Goal: Information Seeking & Learning: Check status

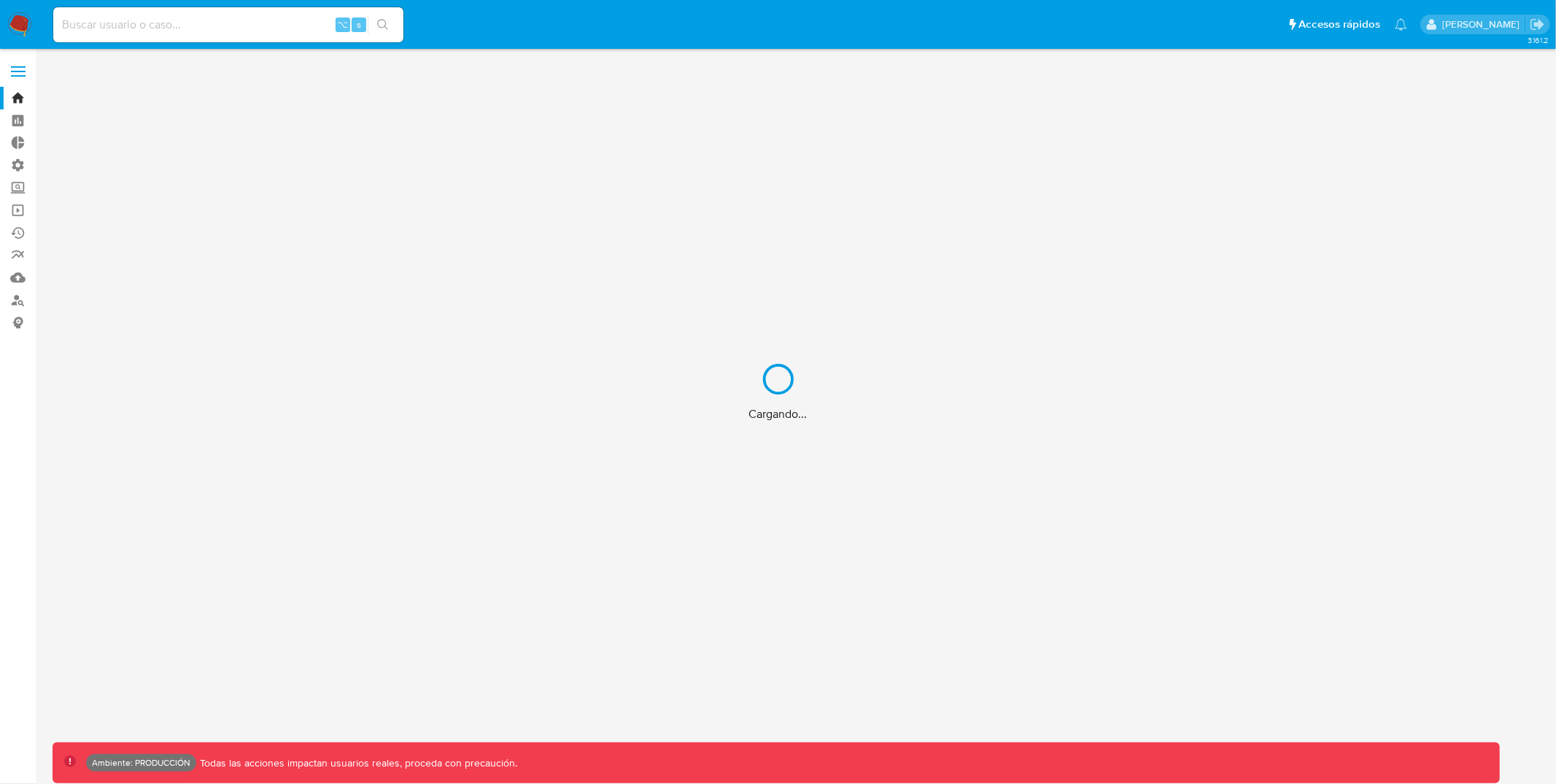
click at [13, 66] on div "Cargando..." at bounding box center [778, 392] width 1556 height 784
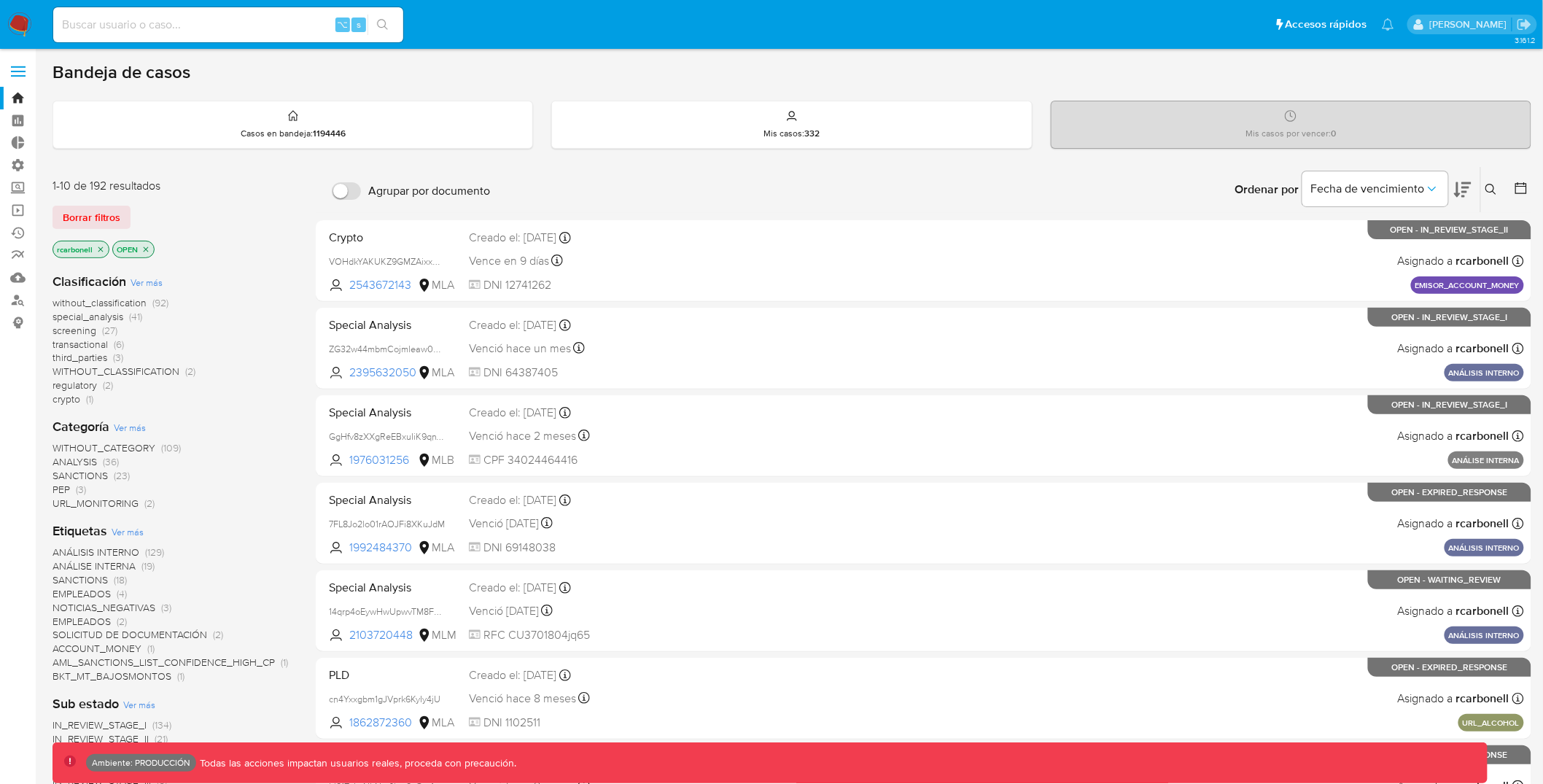
click at [20, 71] on span at bounding box center [18, 71] width 15 height 2
click at [0, 0] on input "checkbox" at bounding box center [0, 0] width 0 height 0
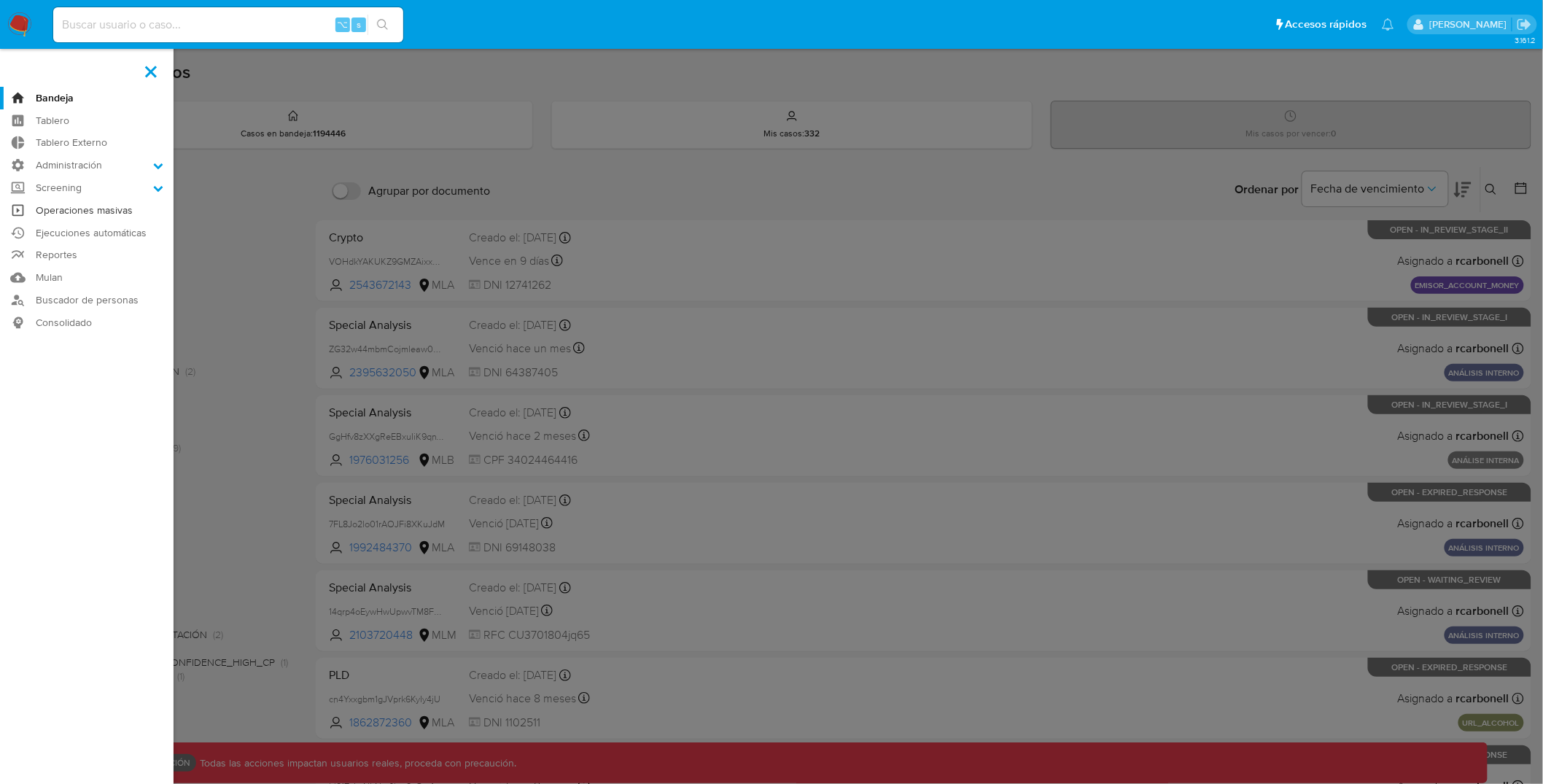
click at [131, 211] on link "Operaciones masivas" at bounding box center [86, 210] width 173 height 23
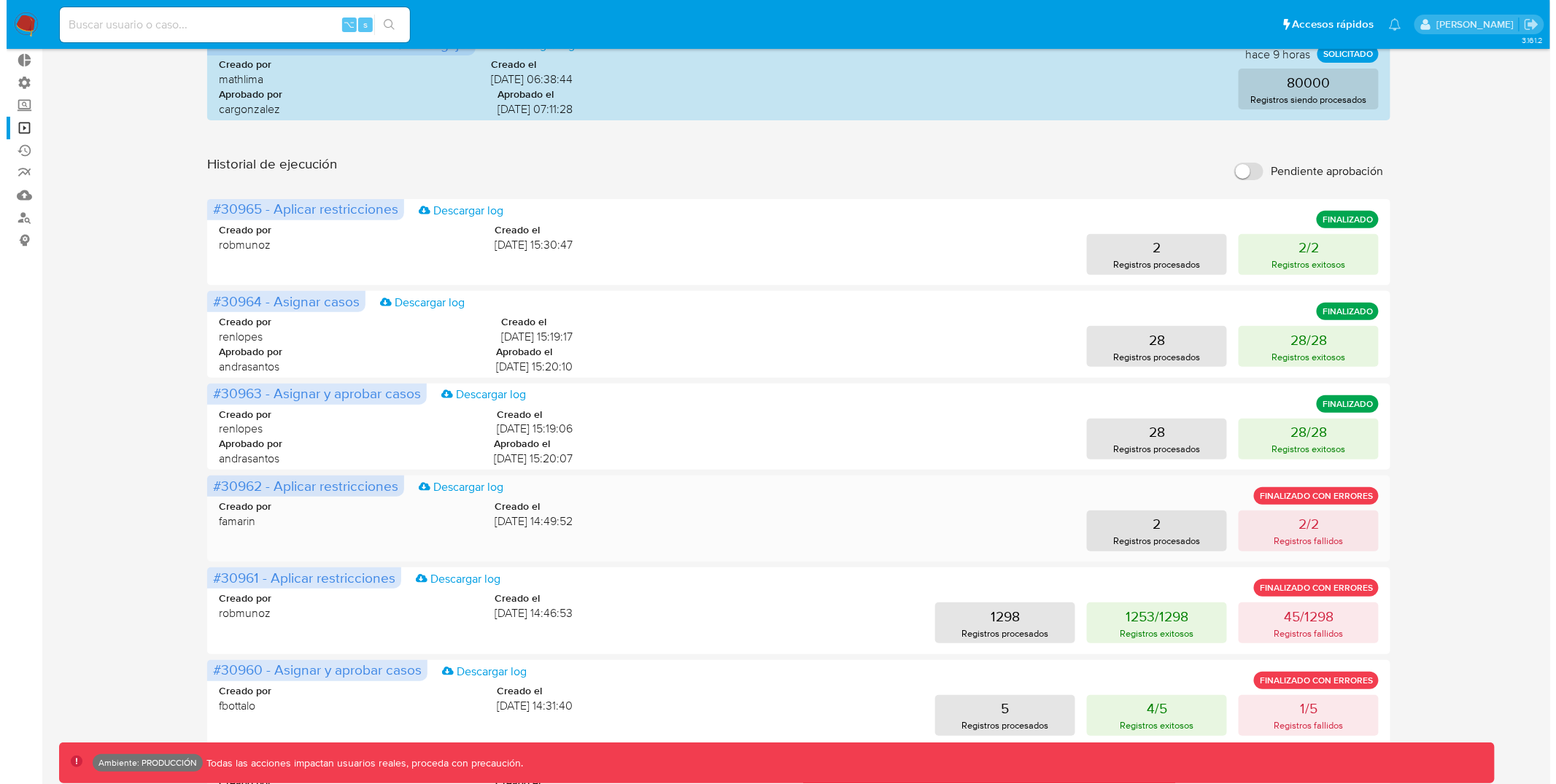
scroll to position [98, 0]
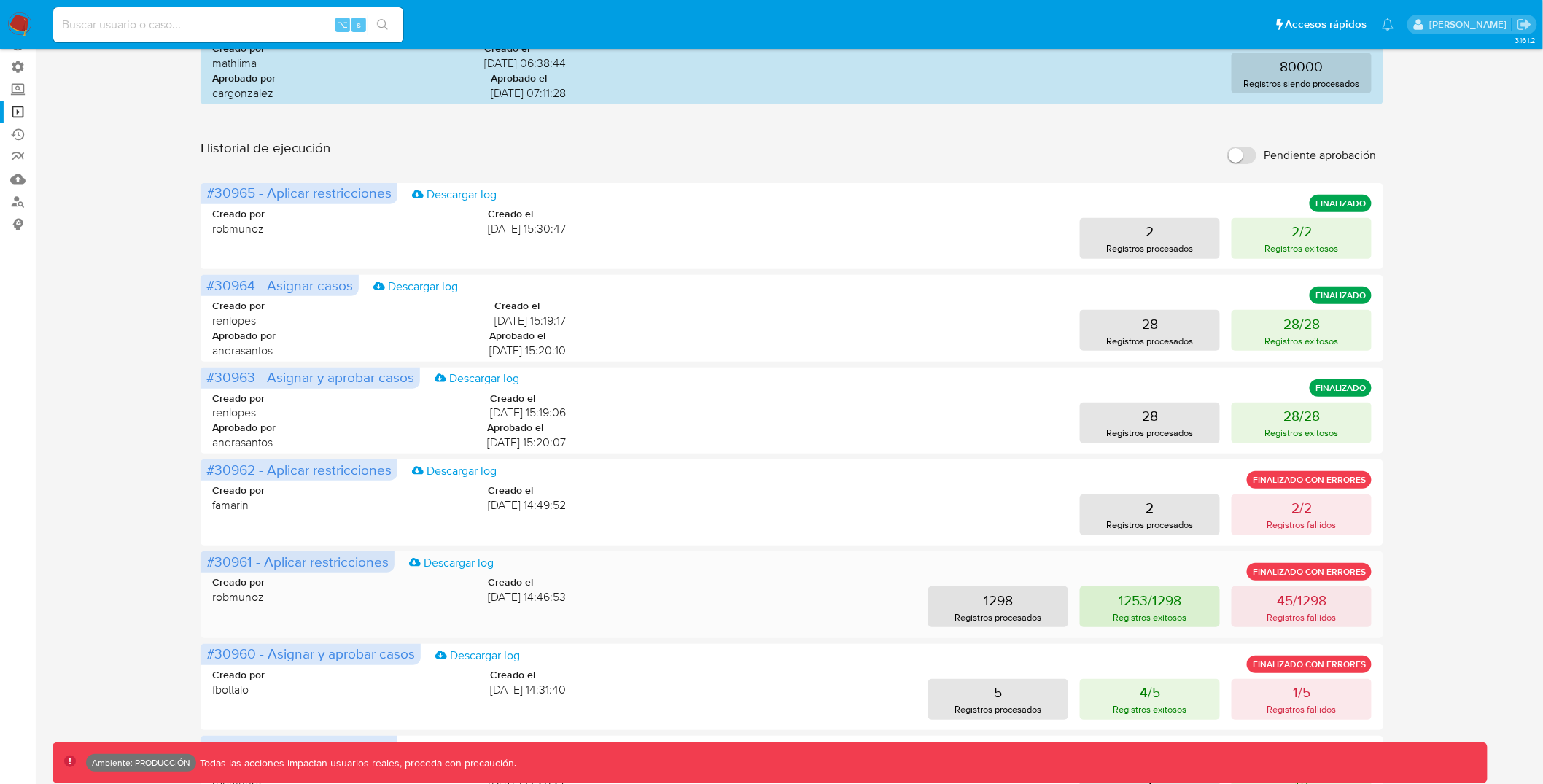
click at [1144, 614] on p "Registros exitosos" at bounding box center [1151, 618] width 74 height 14
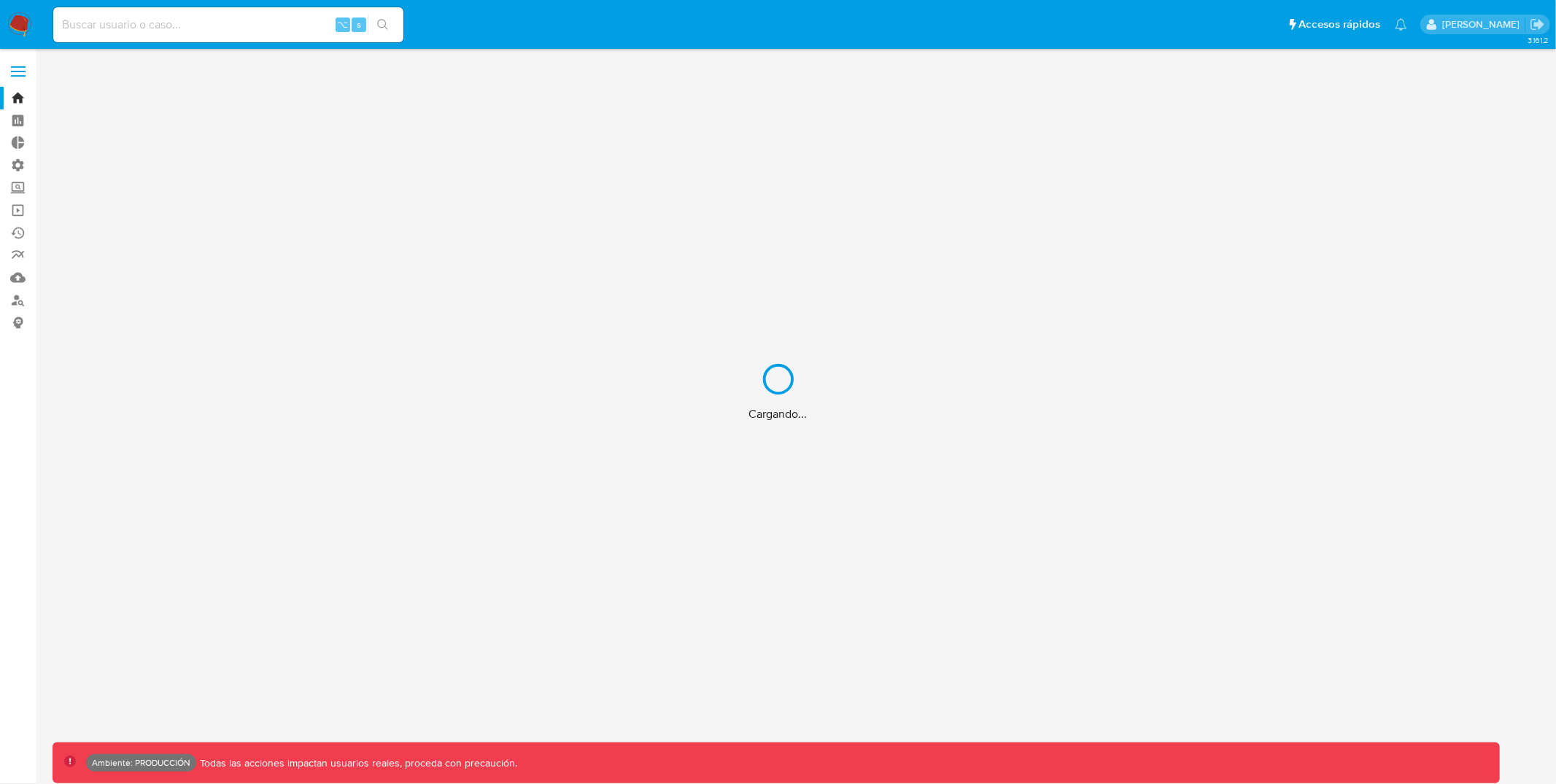
click at [159, 42] on div "Cargando..." at bounding box center [778, 392] width 1556 height 784
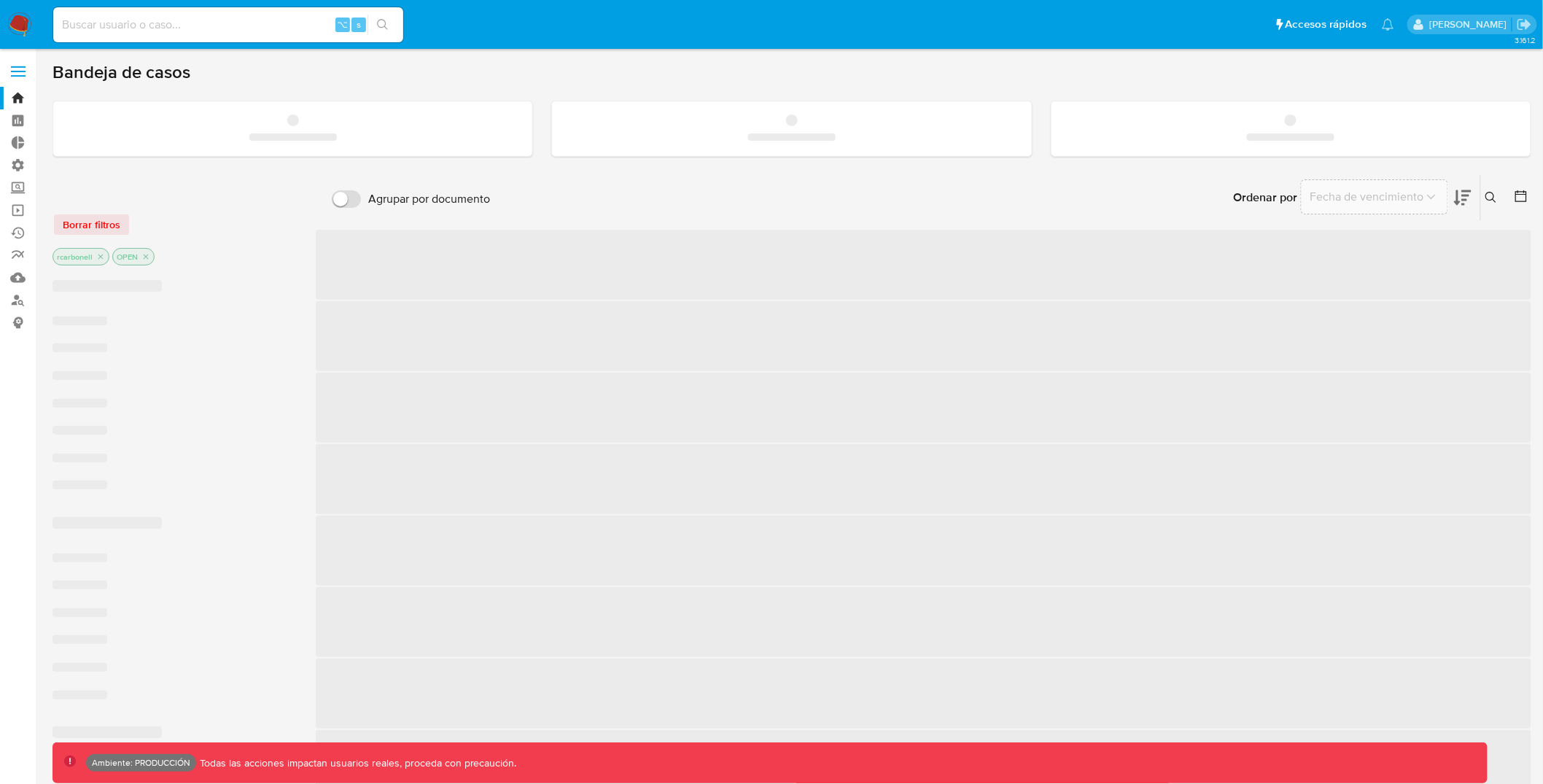
click at [166, 22] on input at bounding box center [228, 25] width 350 height 19
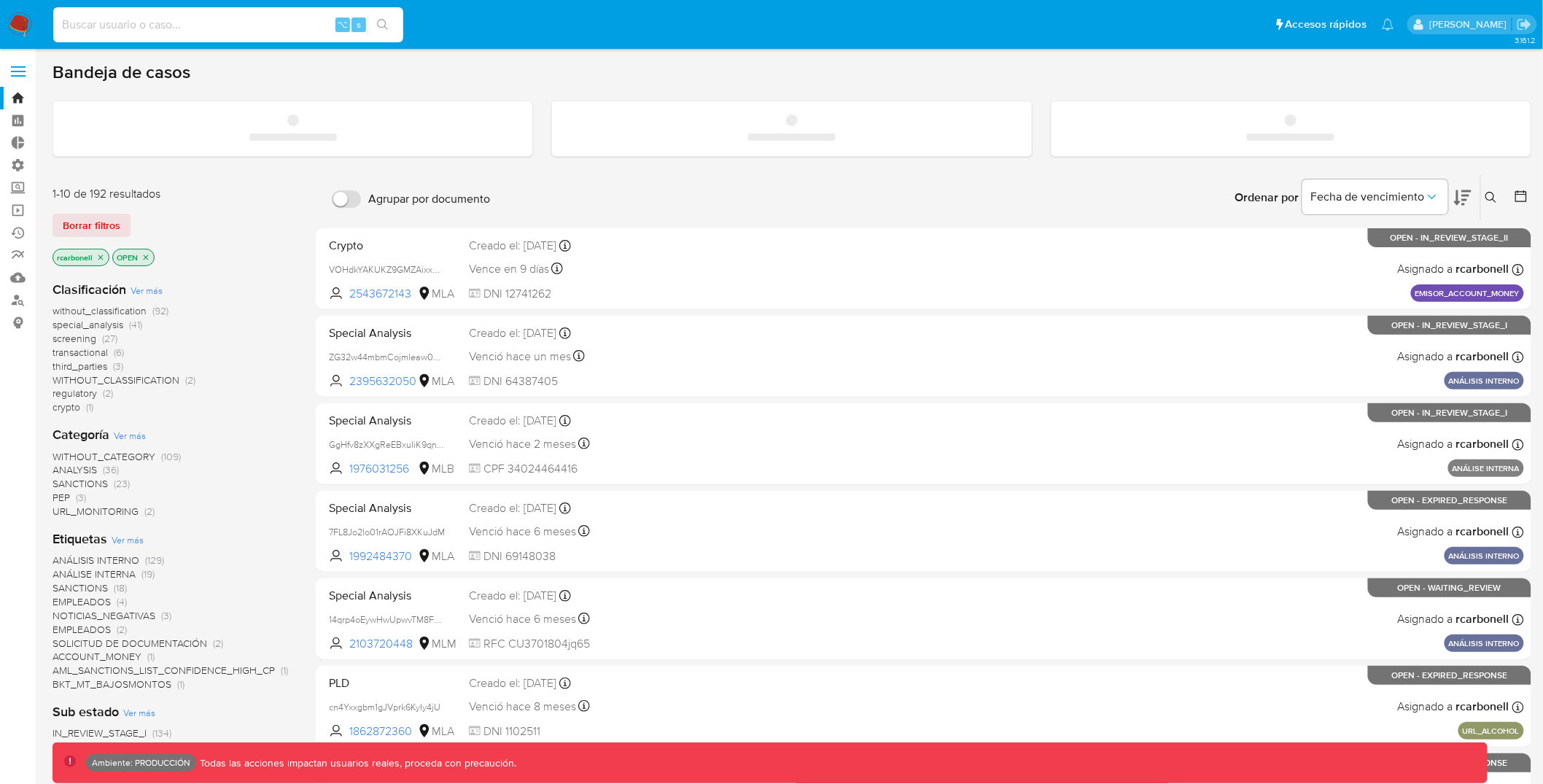
paste input "251238093"
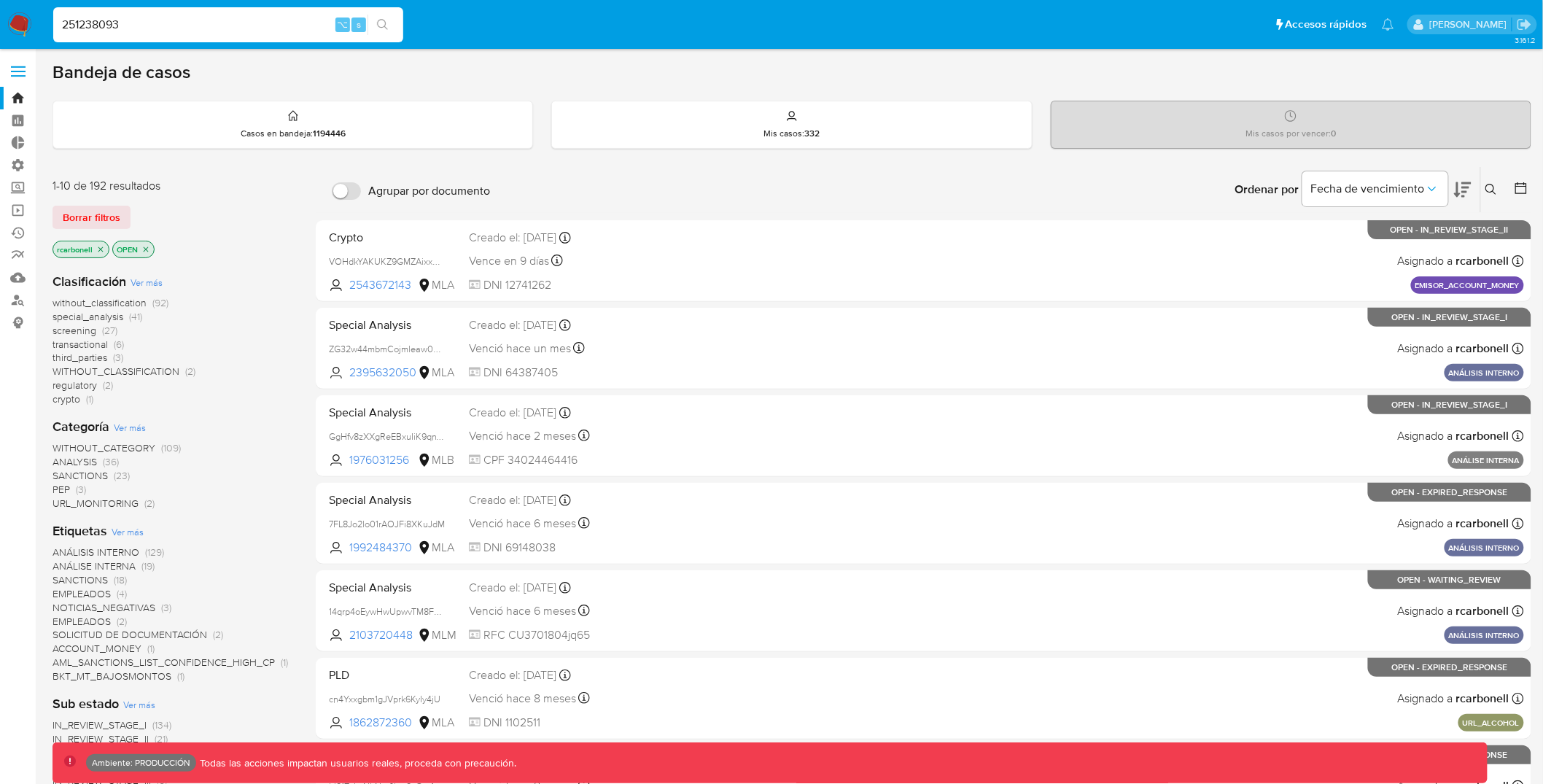
type input "251238093"
click at [394, 27] on button "search-icon" at bounding box center [382, 25] width 30 height 20
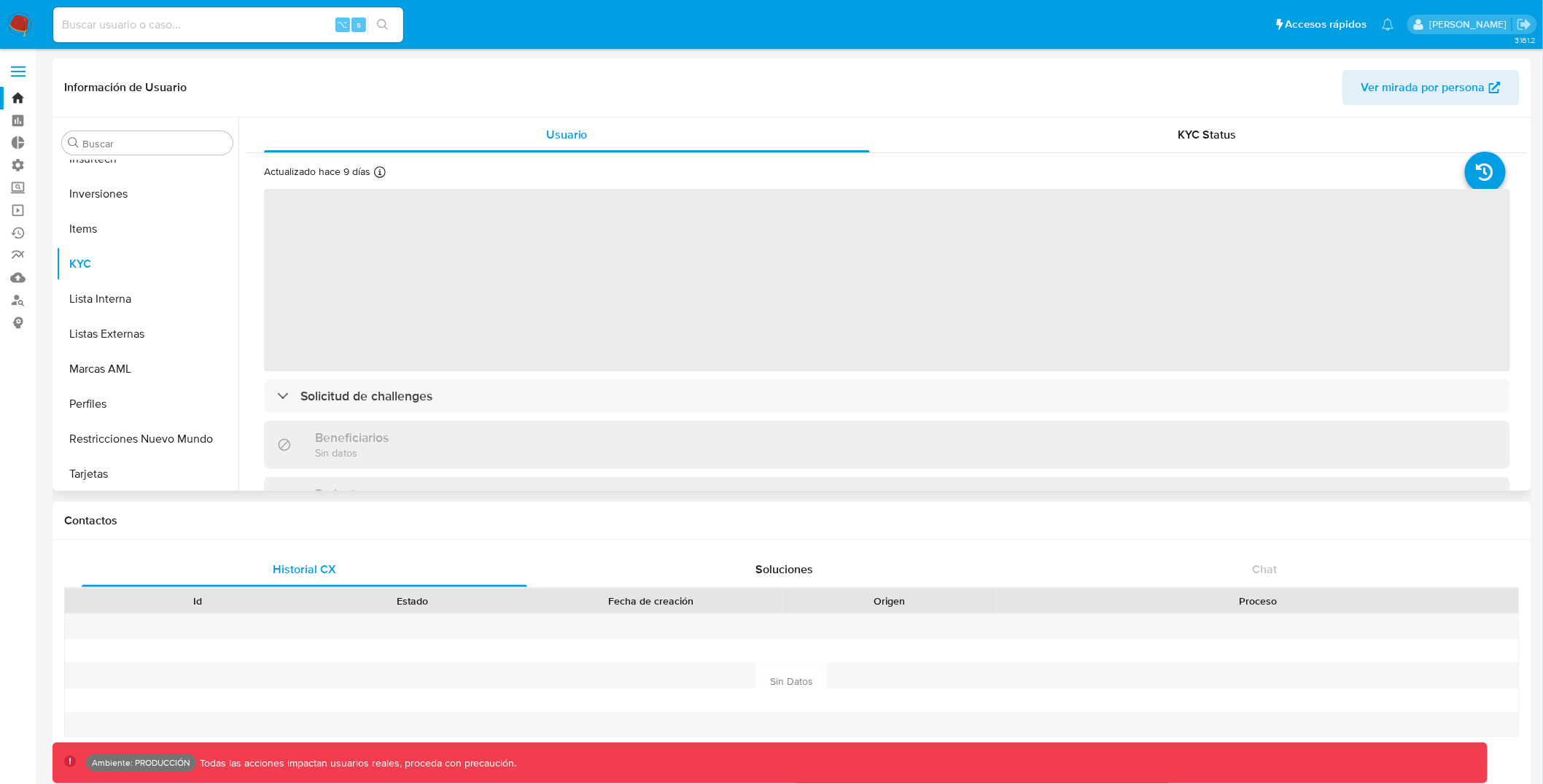
scroll to position [756, 0]
select select "10"
click at [155, 437] on button "Restricciones Nuevo Mundo" at bounding box center [141, 437] width 170 height 35
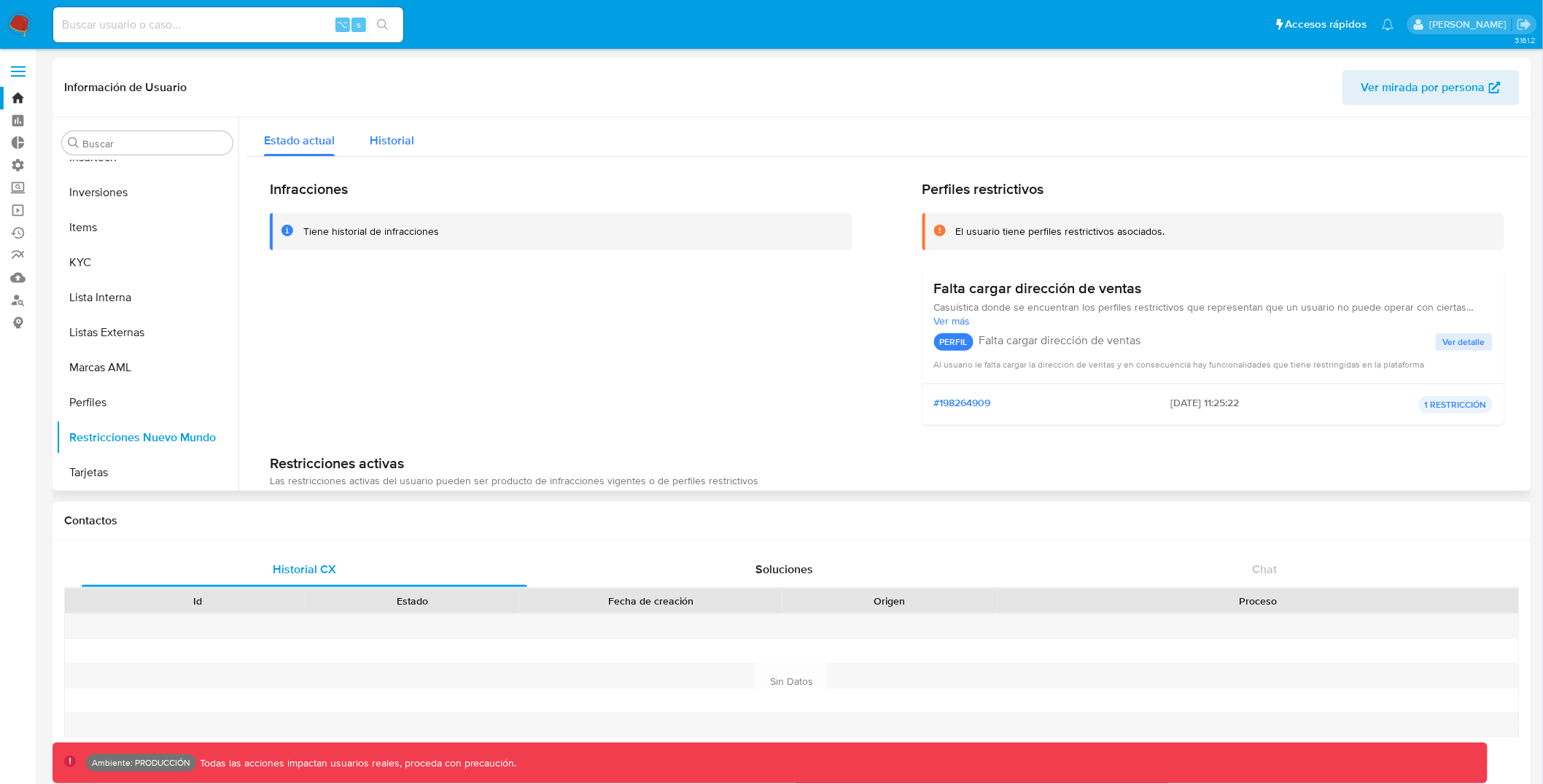
click at [411, 146] on span "Historial" at bounding box center [392, 140] width 45 height 16
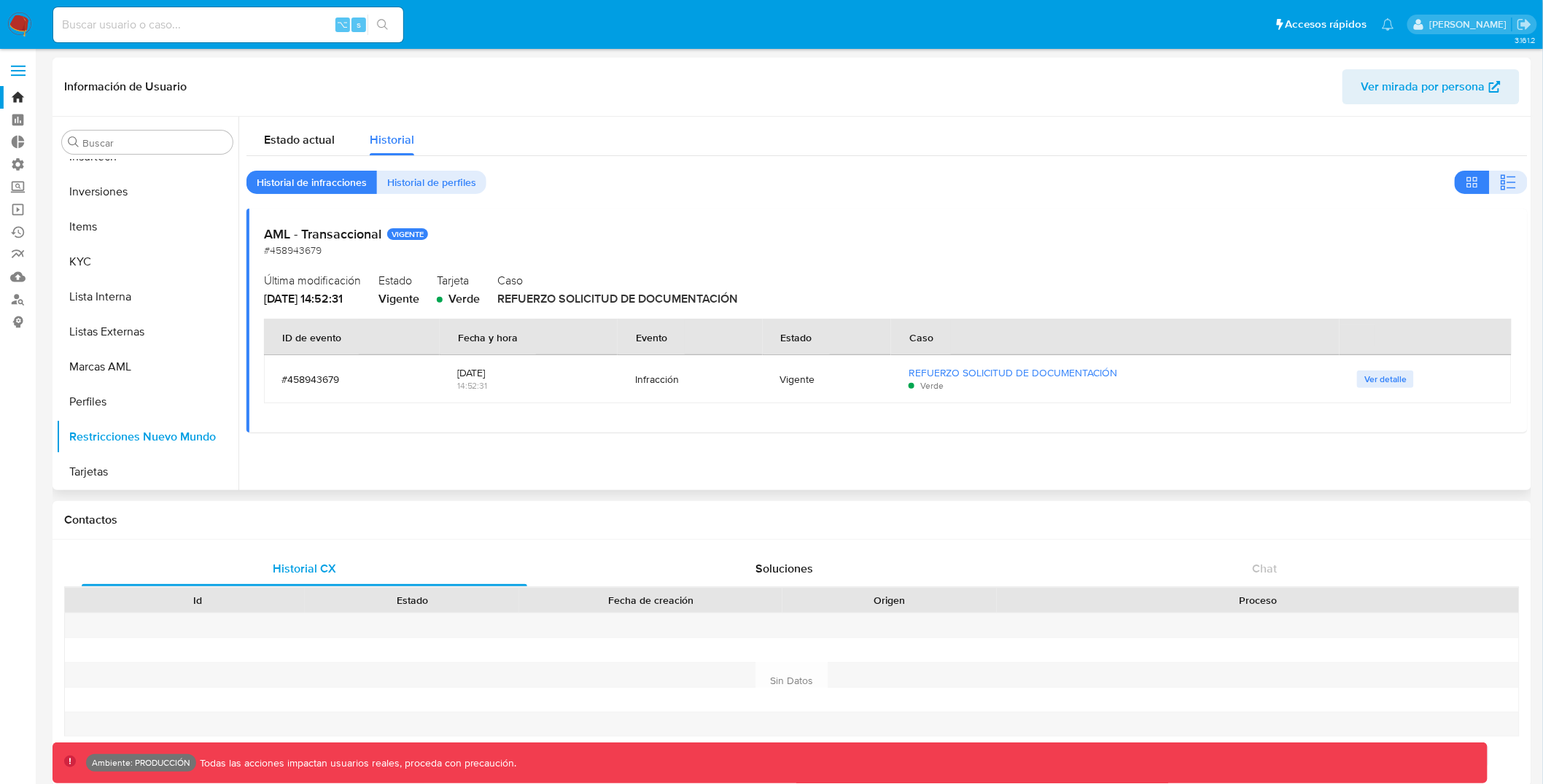
scroll to position [0, 0]
click at [323, 129] on div "Estado actual" at bounding box center [299, 137] width 71 height 38
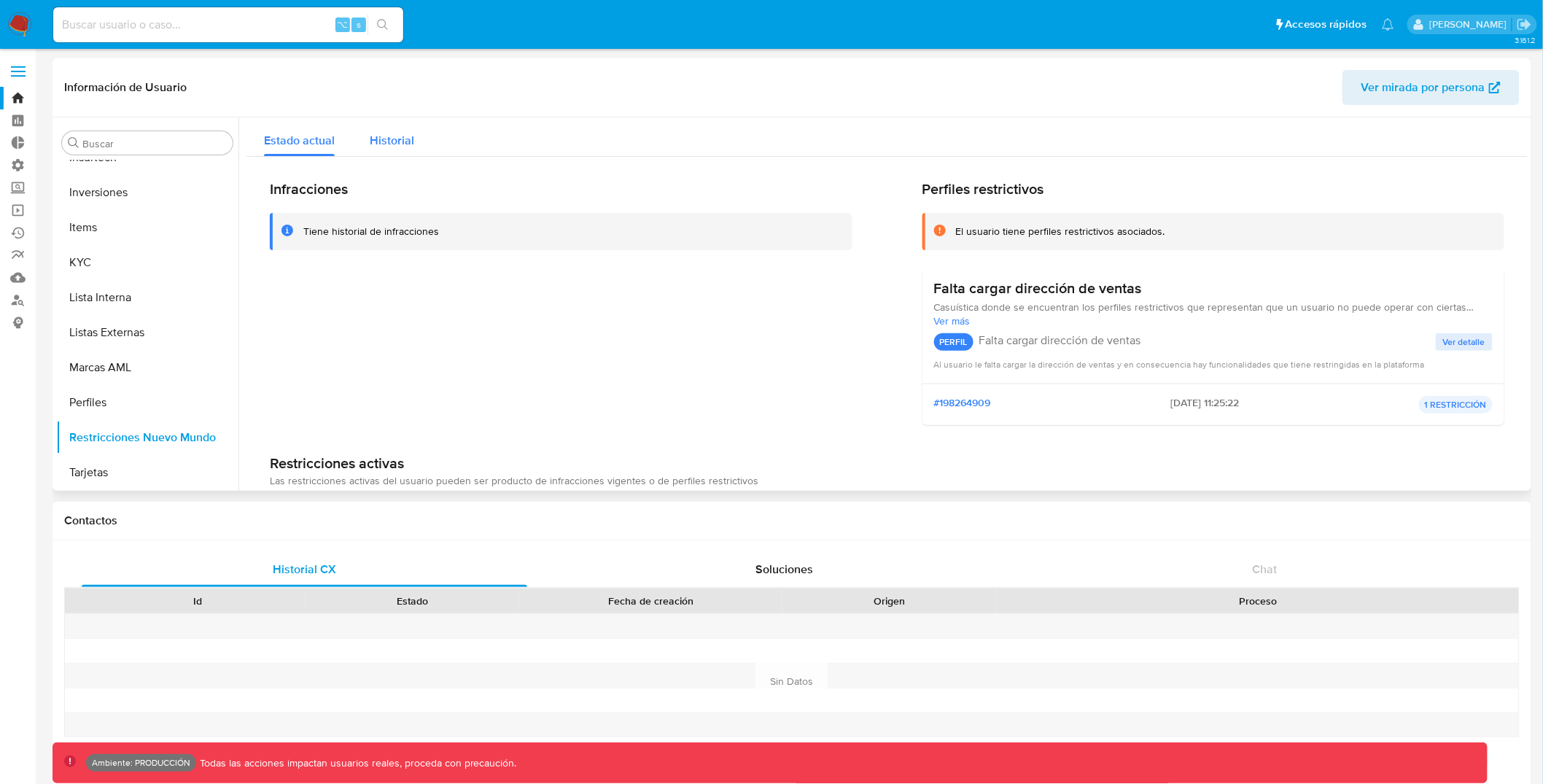
click at [414, 140] on button "Historial" at bounding box center [392, 137] width 79 height 38
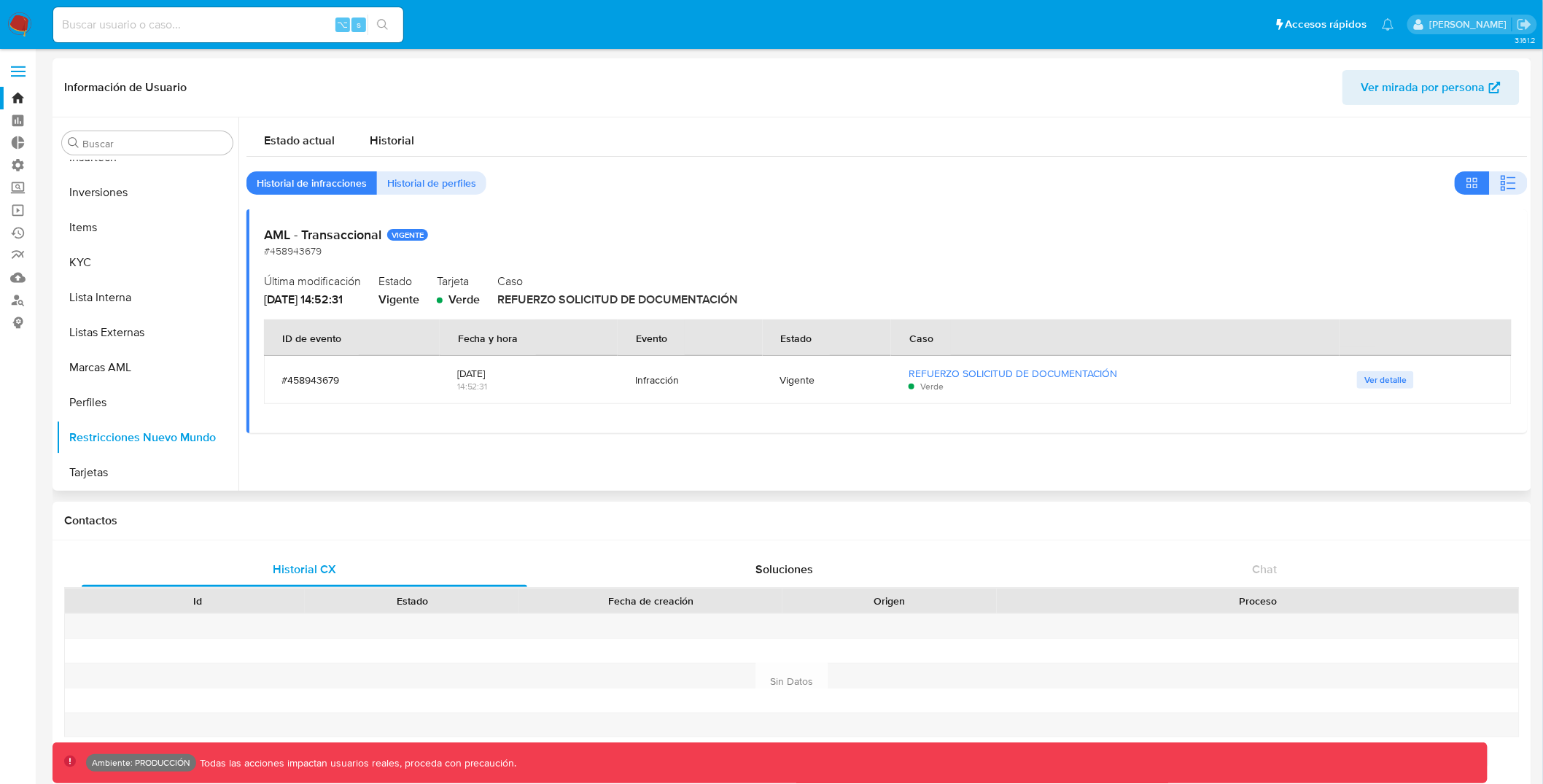
type button "1"
